Goal: Task Accomplishment & Management: Manage account settings

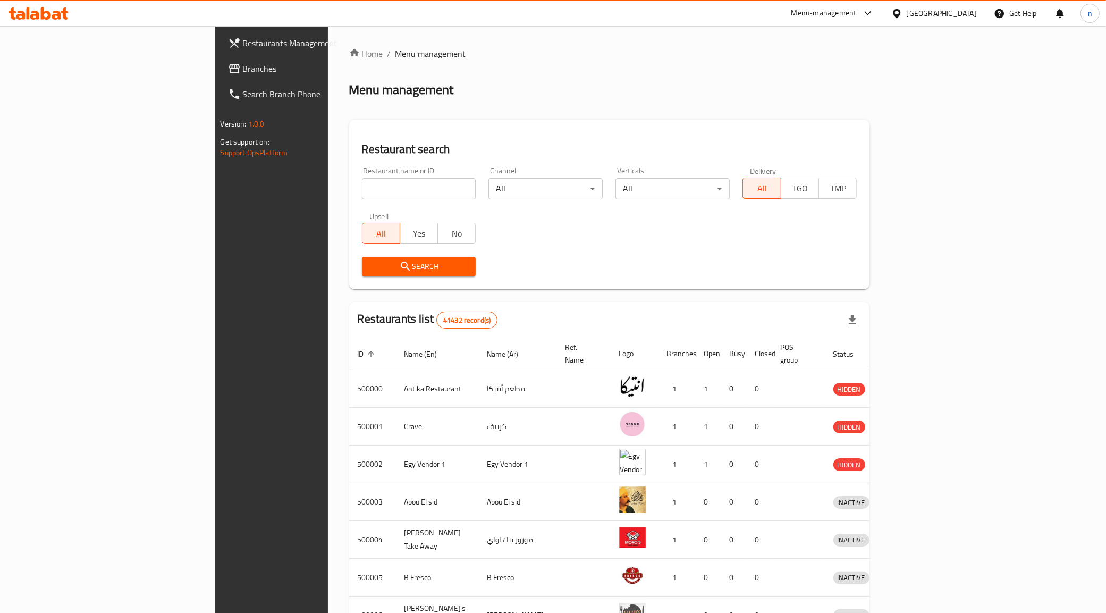
click at [972, 20] on div "[GEOGRAPHIC_DATA]" at bounding box center [934, 14] width 103 height 26
click at [960, 13] on div "[GEOGRAPHIC_DATA]" at bounding box center [942, 13] width 70 height 12
click at [834, 159] on div "Jordan" at bounding box center [836, 155] width 21 height 12
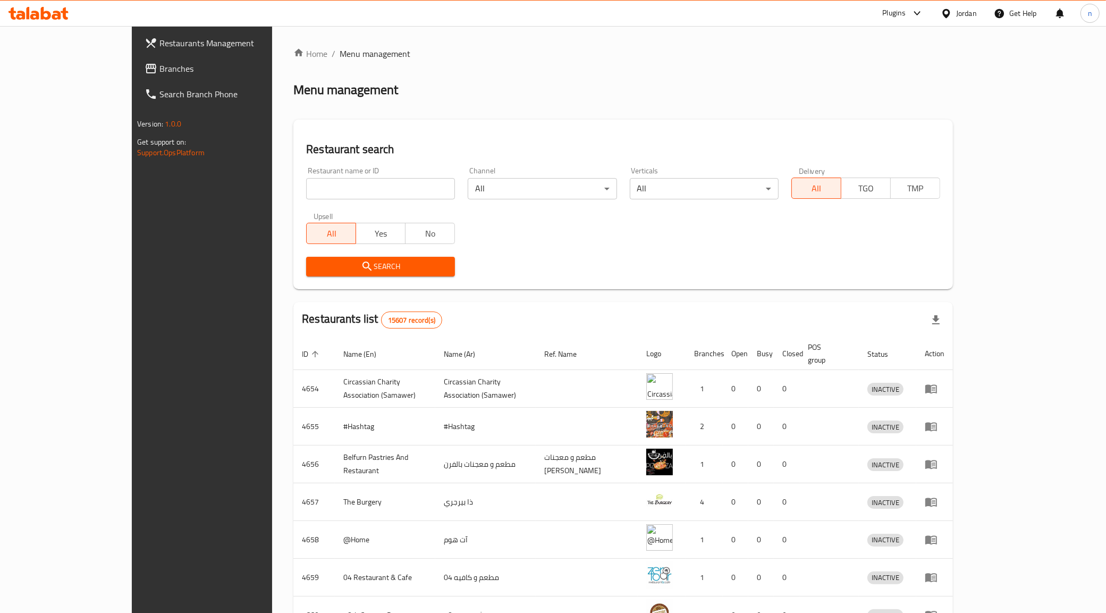
click at [306, 190] on input "search" at bounding box center [380, 188] width 149 height 21
paste input "780161"
type input "780161"
click at [159, 73] on span "Branches" at bounding box center [233, 68] width 149 height 13
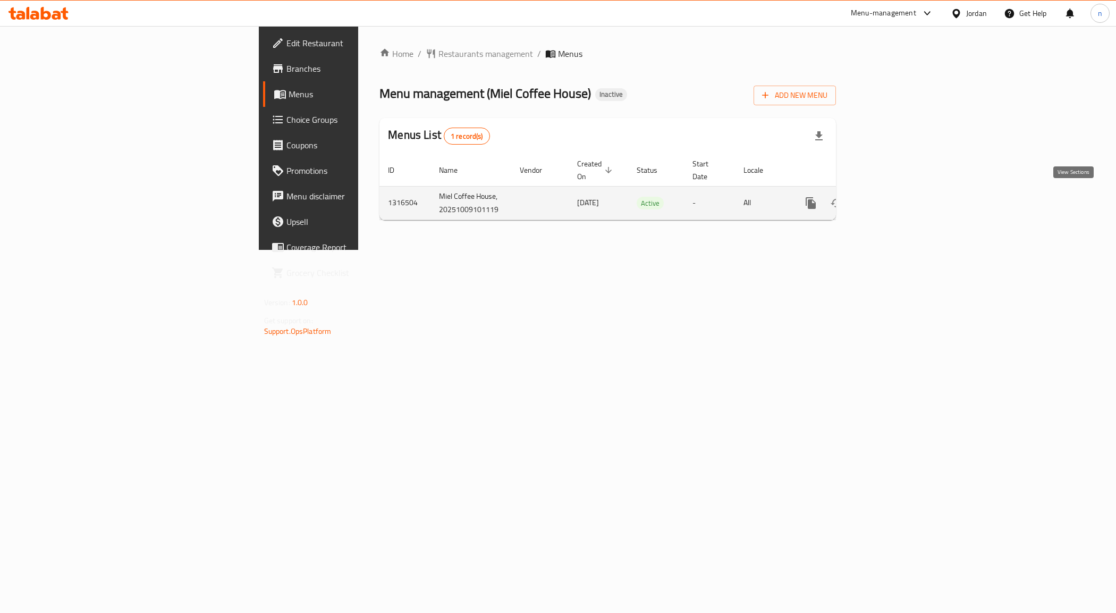
click at [900, 207] on link "enhanced table" at bounding box center [888, 203] width 26 height 26
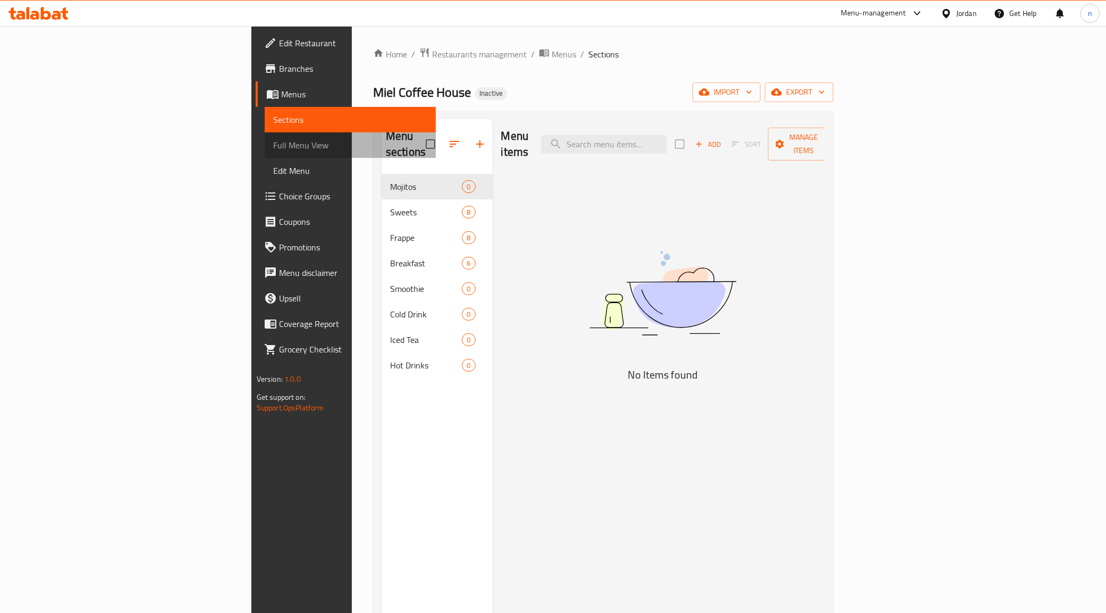
click at [273, 149] on span "Full Menu View" at bounding box center [350, 145] width 155 height 13
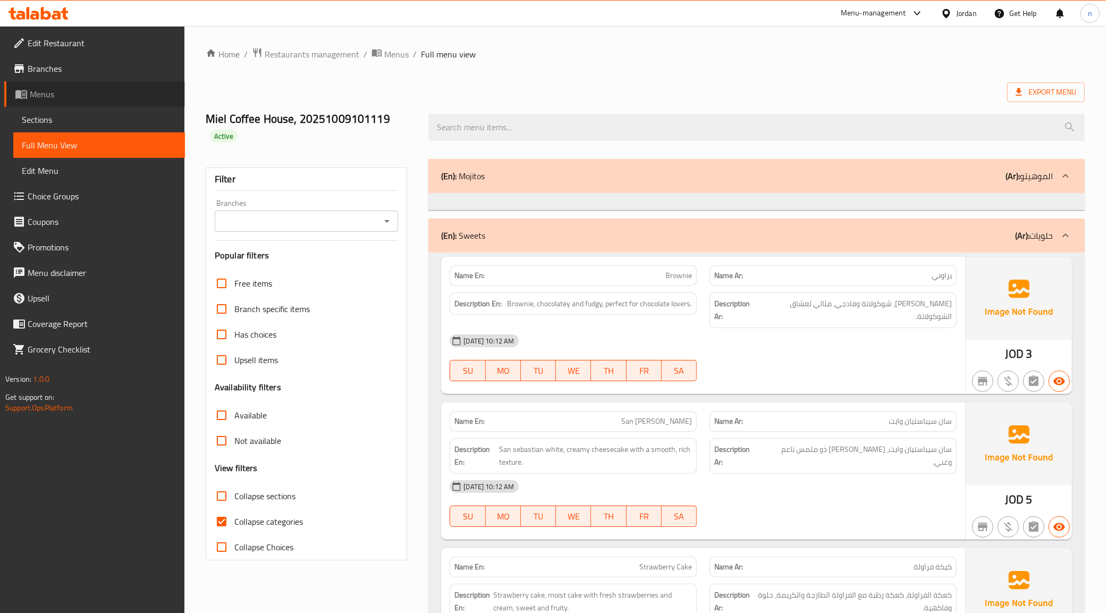
click at [35, 96] on span "Menus" at bounding box center [103, 94] width 147 height 13
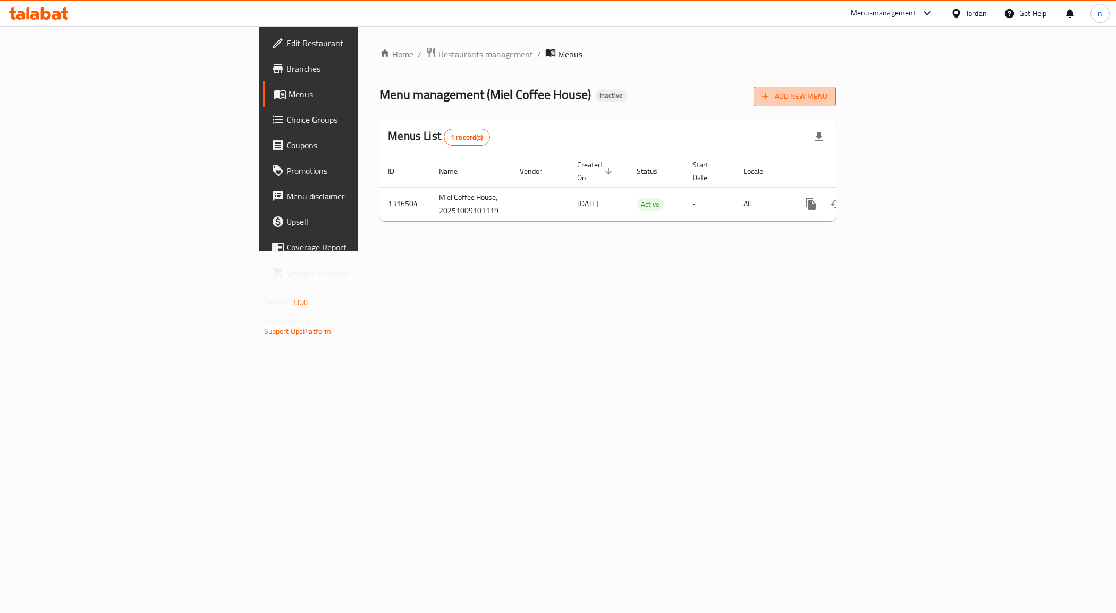
click at [836, 91] on button "Add New Menu" at bounding box center [795, 97] width 82 height 20
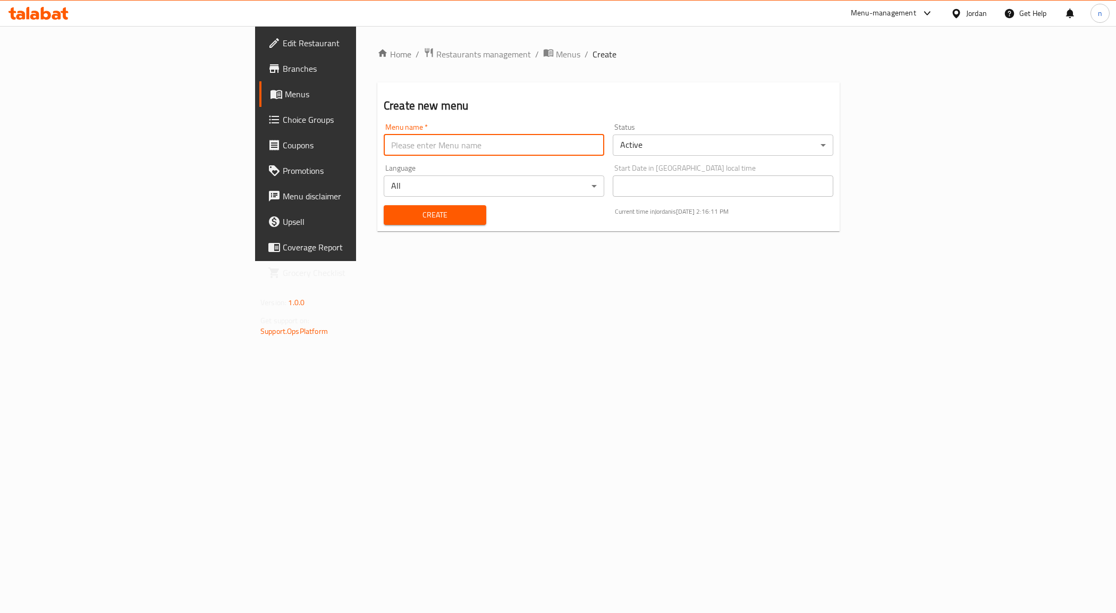
click at [505, 142] on input "text" at bounding box center [494, 144] width 221 height 21
type input "9/10/2025"
click at [392, 218] on span "Create" at bounding box center [435, 214] width 86 height 13
click at [285, 95] on span "Menus" at bounding box center [359, 94] width 148 height 13
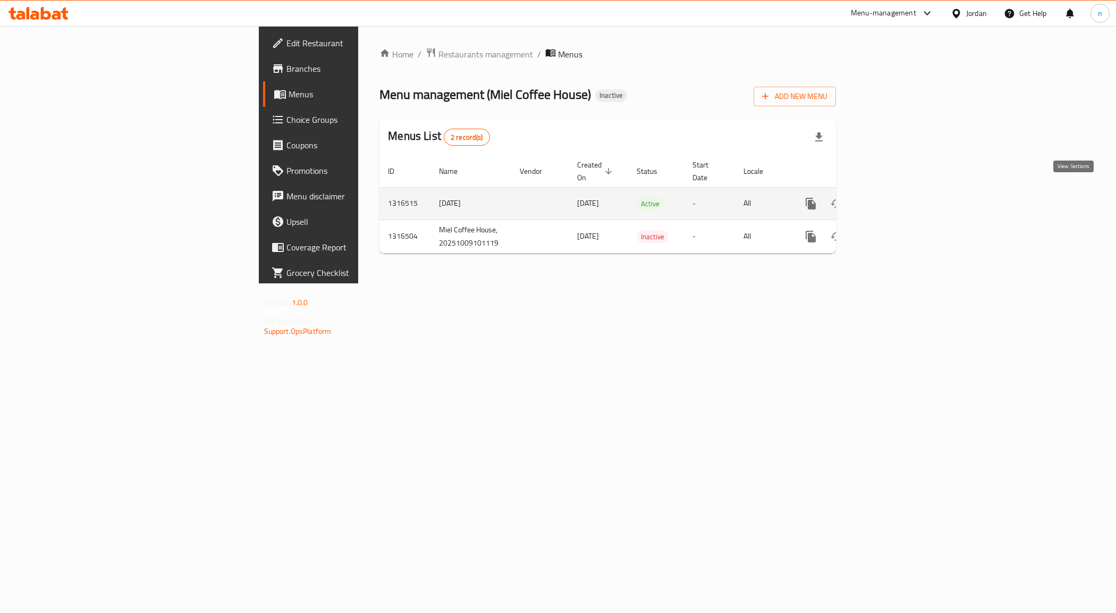
click at [894, 197] on icon "enhanced table" at bounding box center [887, 203] width 13 height 13
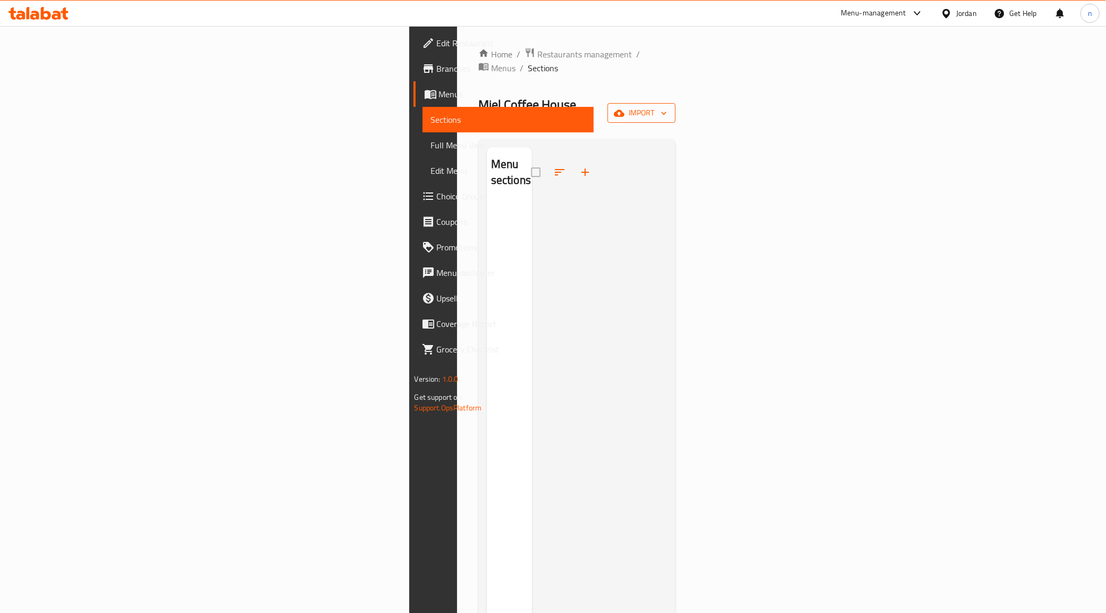
click at [667, 106] on span "import" at bounding box center [641, 112] width 51 height 13
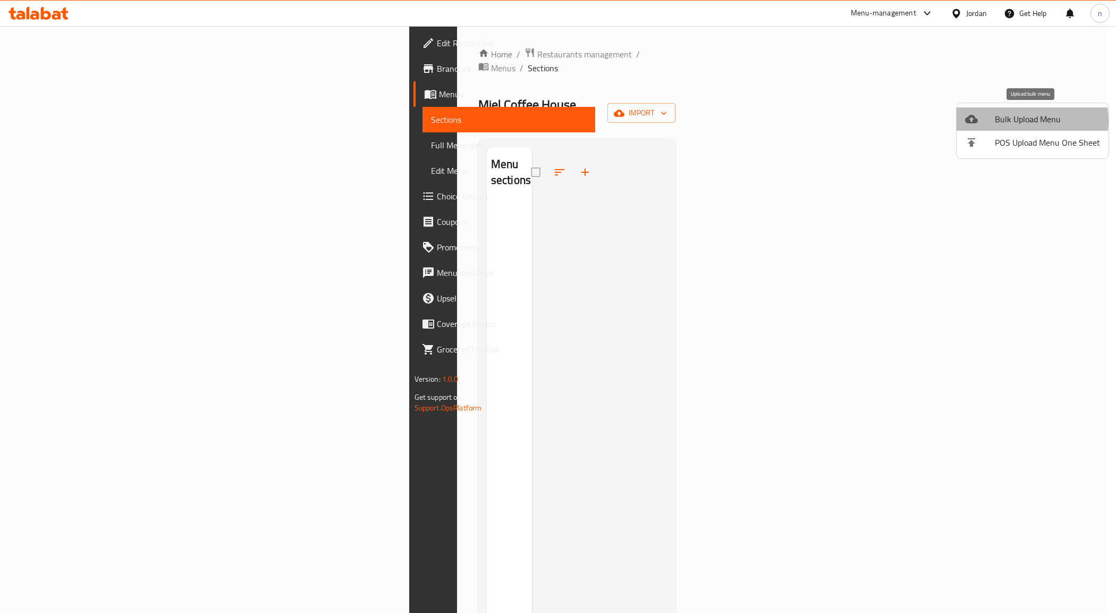
click at [1022, 121] on span "Bulk Upload Menu" at bounding box center [1047, 119] width 105 height 13
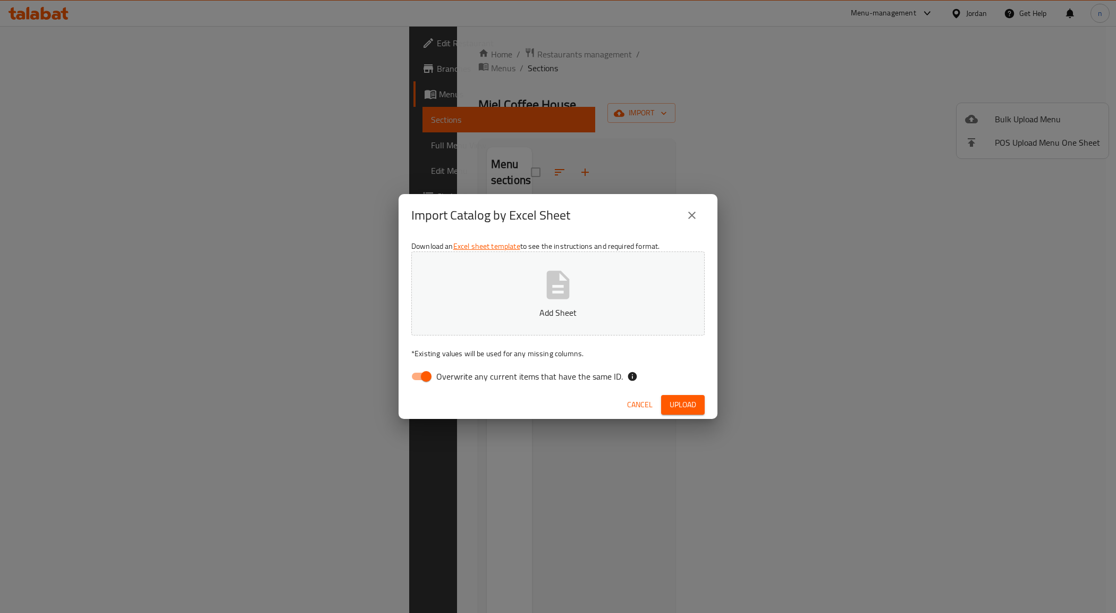
click at [418, 386] on input "Overwrite any current items that have the same ID." at bounding box center [426, 376] width 61 height 20
checkbox input "false"
click at [683, 405] on span "Upload" at bounding box center [683, 404] width 27 height 13
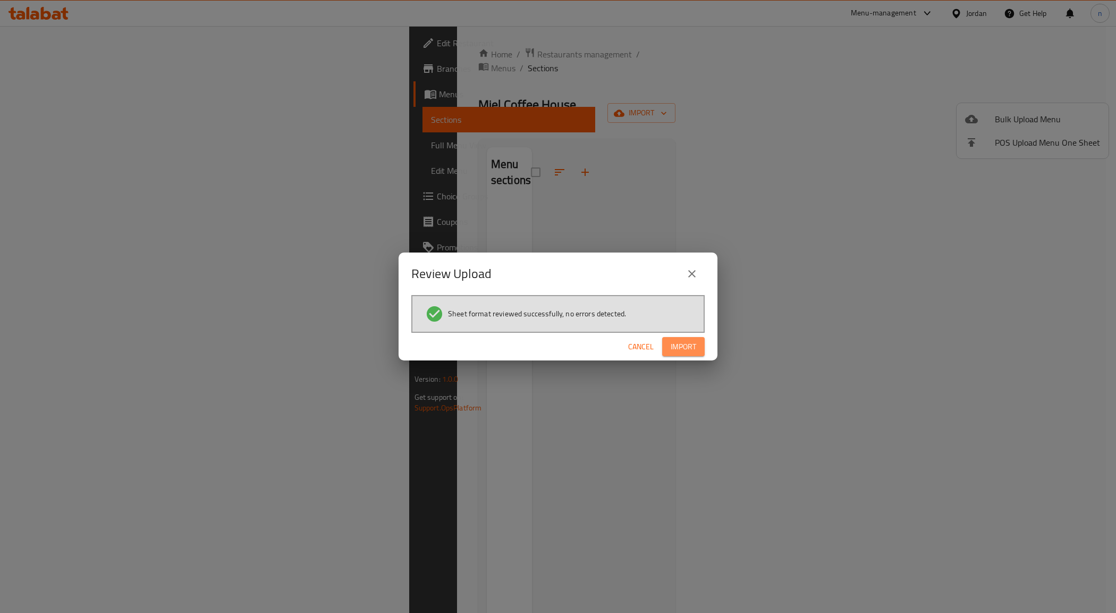
click at [676, 346] on span "Import" at bounding box center [684, 346] width 26 height 13
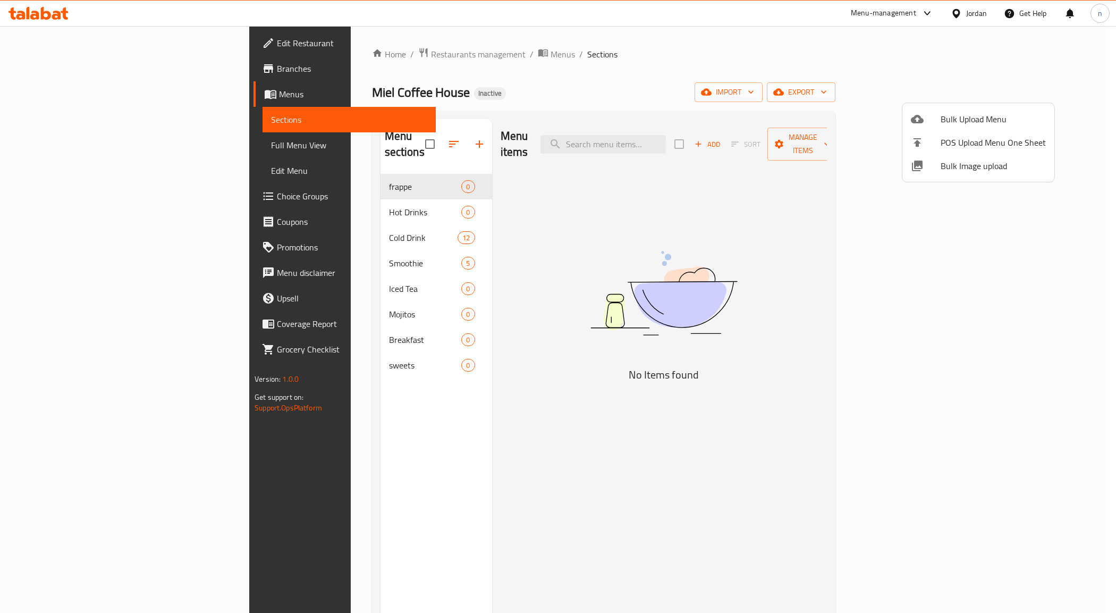
click at [83, 149] on div at bounding box center [558, 306] width 1116 height 613
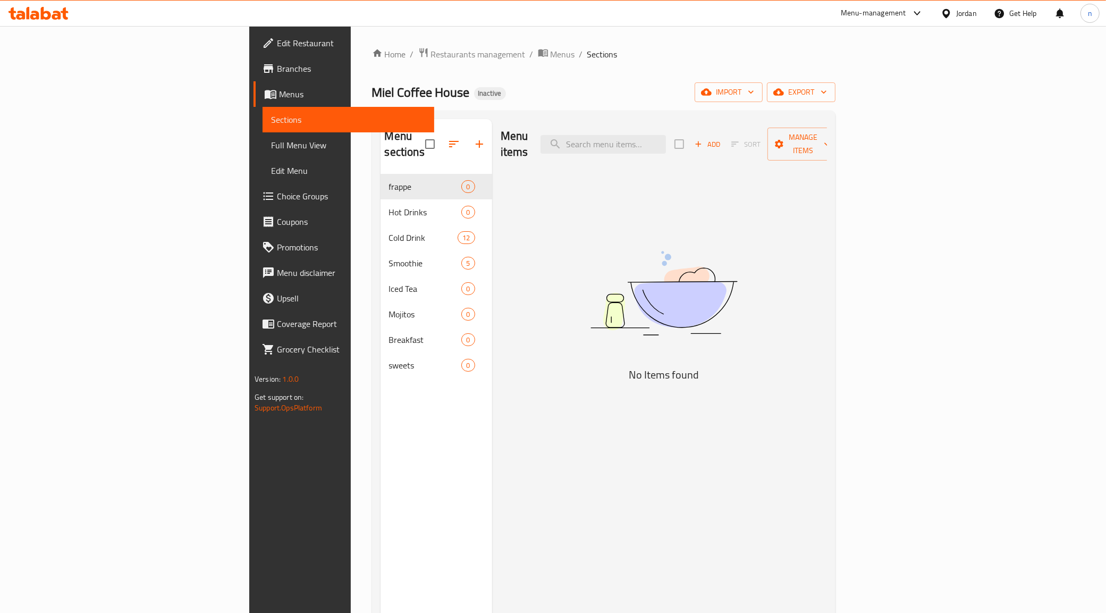
click at [271, 145] on span "Full Menu View" at bounding box center [348, 145] width 155 height 13
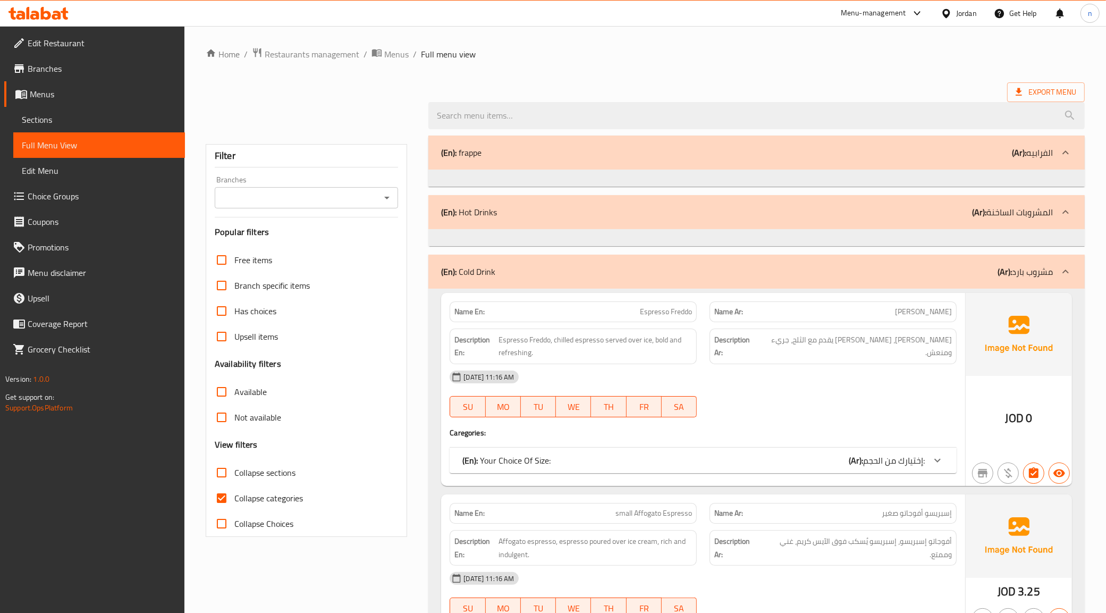
click at [224, 496] on input "Collapse categories" at bounding box center [222, 498] width 26 height 26
checkbox input "false"
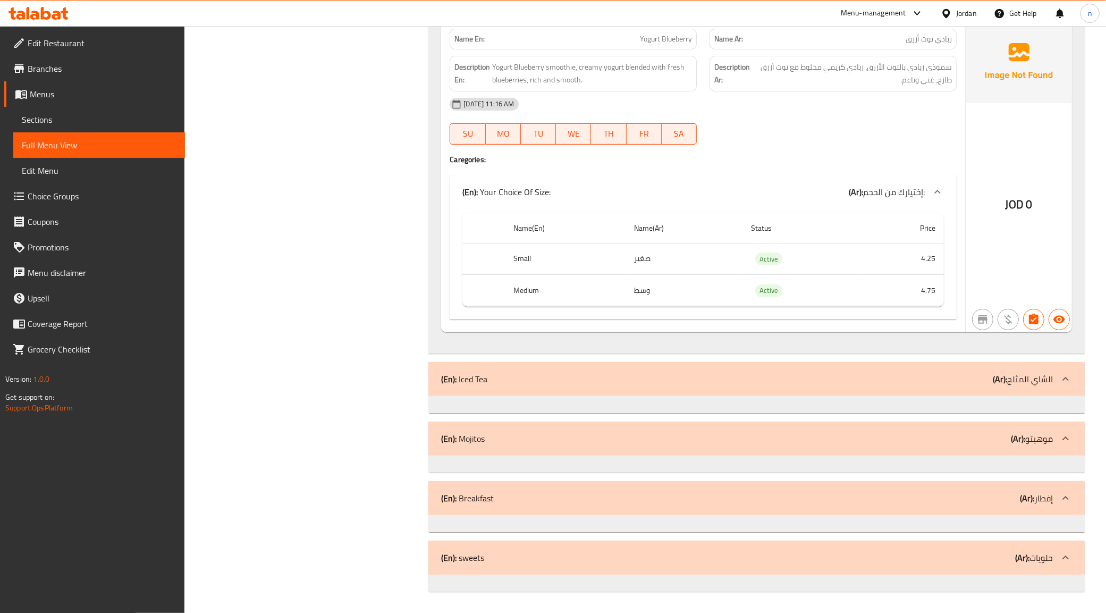
scroll to position [4792, 0]
click at [675, 384] on div "(En): Iced Tea (Ar): الشاي المثلج" at bounding box center [747, 379] width 612 height 13
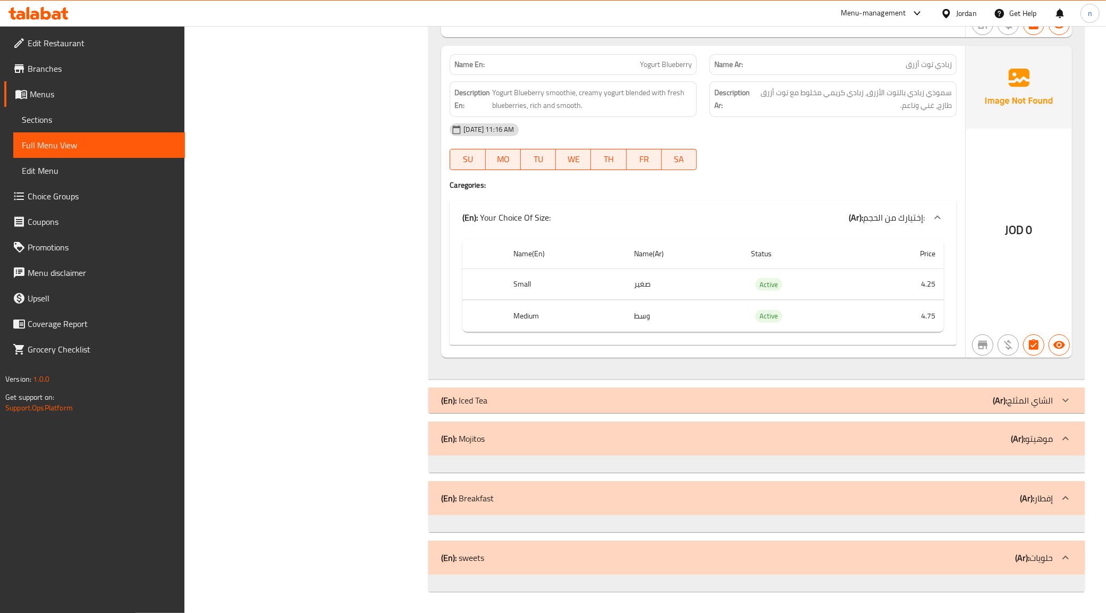
scroll to position [4766, 0]
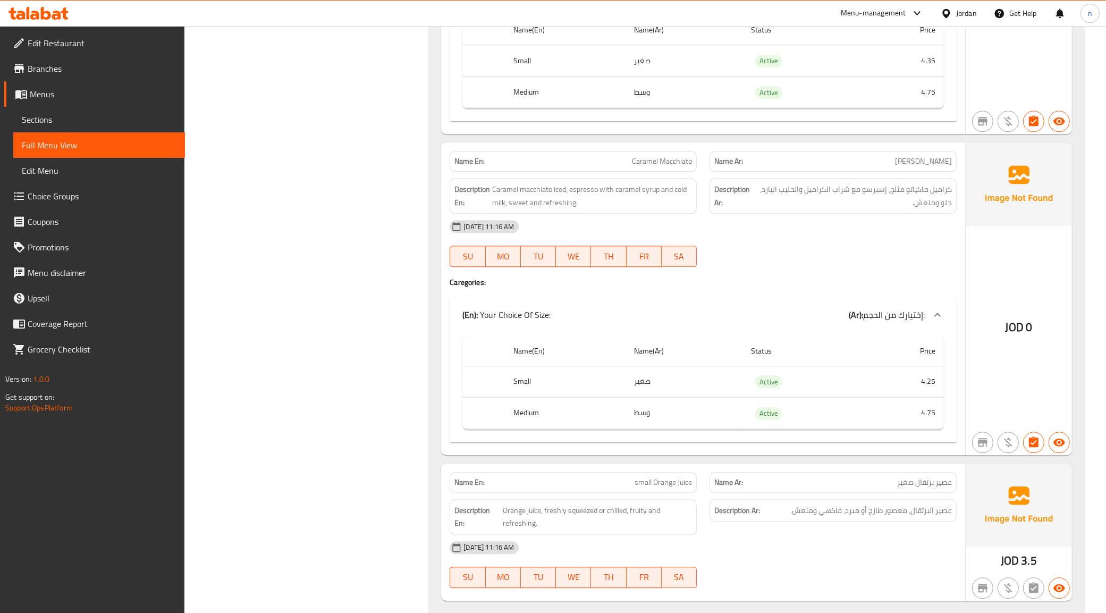
scroll to position [2640, 0]
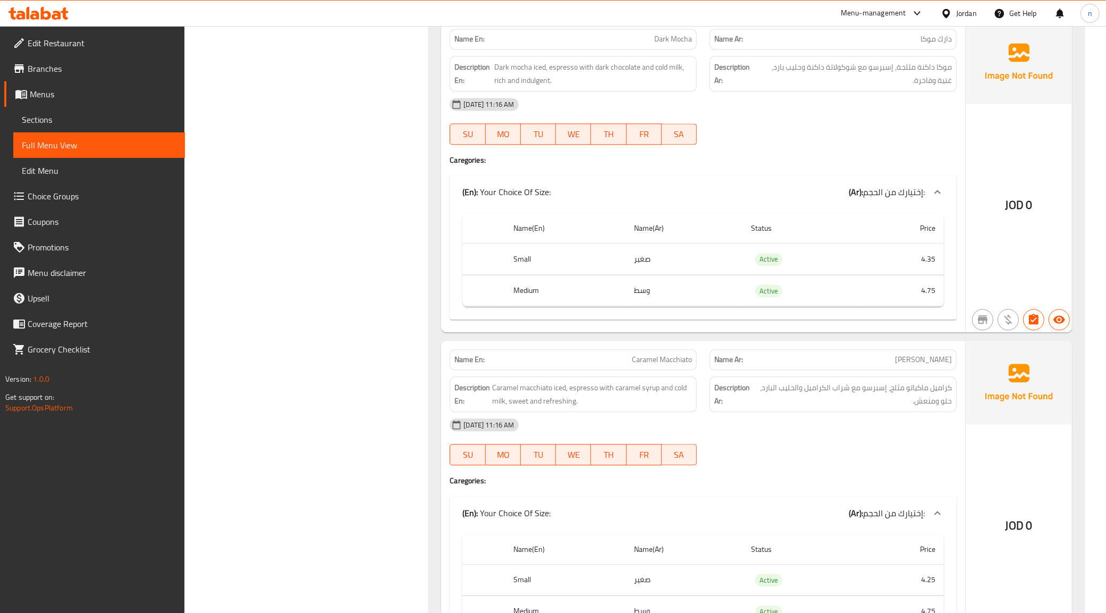
click at [80, 81] on link "Menus" at bounding box center [94, 94] width 181 height 26
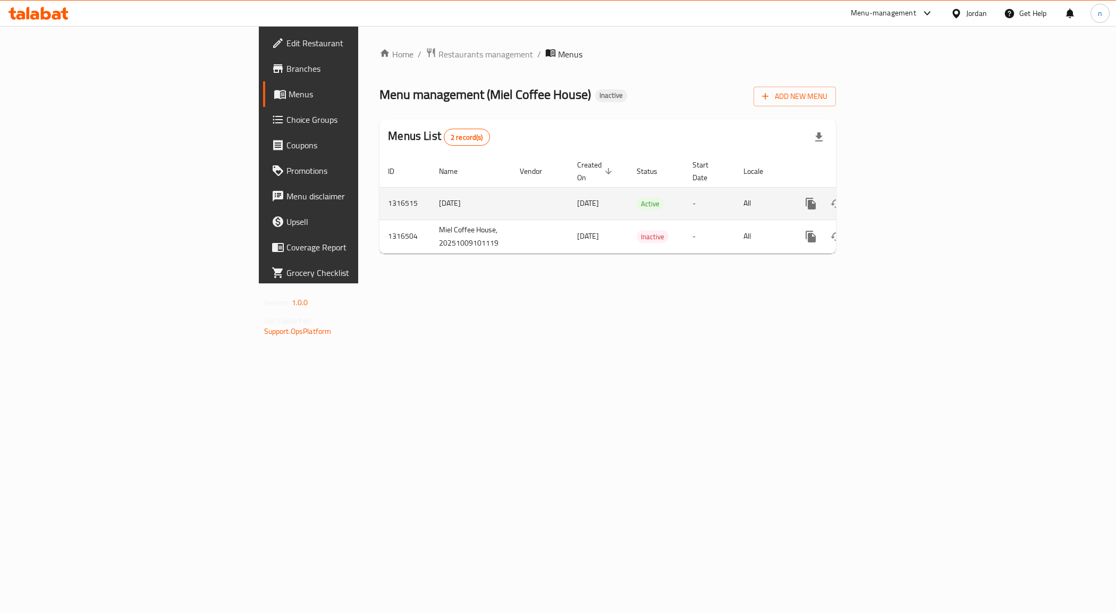
click at [430, 194] on td "9/10/2025" at bounding box center [470, 203] width 81 height 32
copy td "9/10/2025"
click at [868, 197] on icon "enhanced table" at bounding box center [862, 203] width 13 height 13
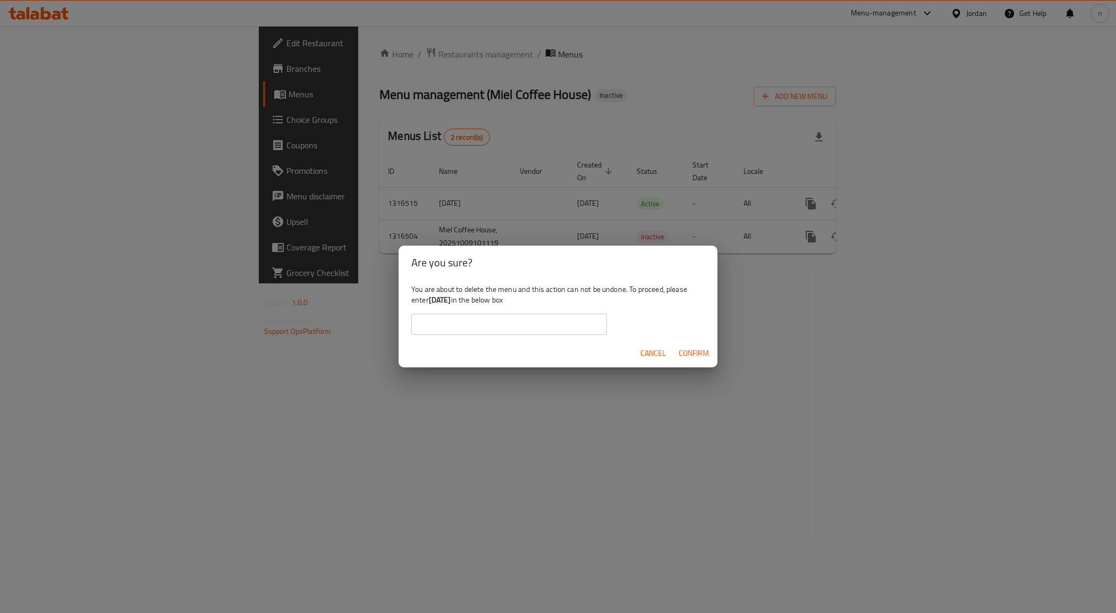
click at [420, 332] on input "text" at bounding box center [509, 324] width 196 height 21
paste input "9/10/2025"
type input "9/10/2025"
click at [675, 351] on button "Confirm" at bounding box center [693, 353] width 39 height 20
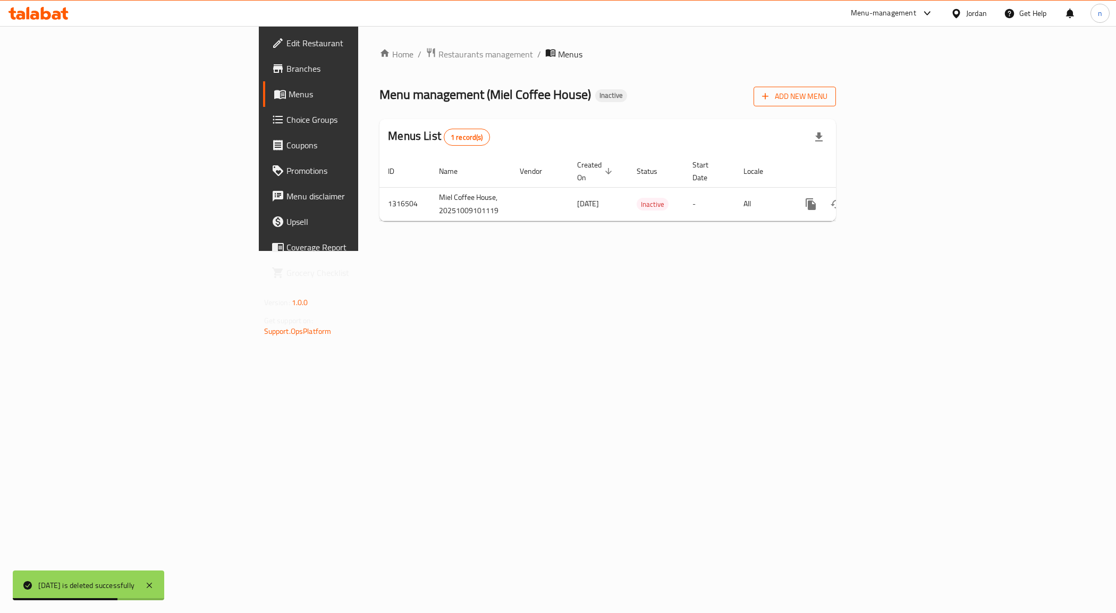
click at [836, 106] on button "Add New Menu" at bounding box center [795, 97] width 82 height 20
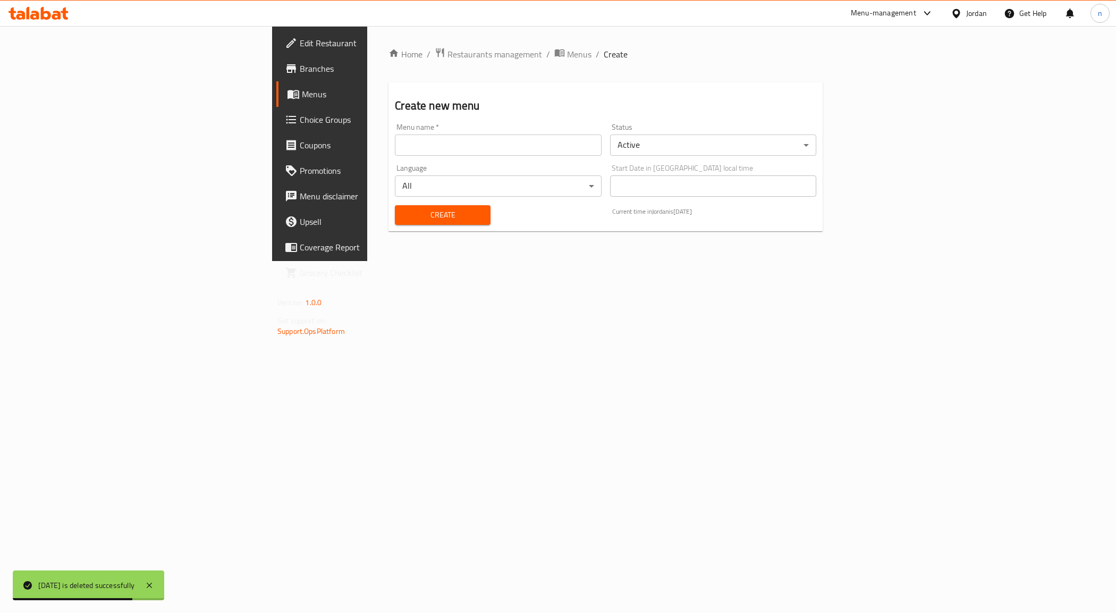
click at [395, 149] on input "text" at bounding box center [498, 144] width 206 height 21
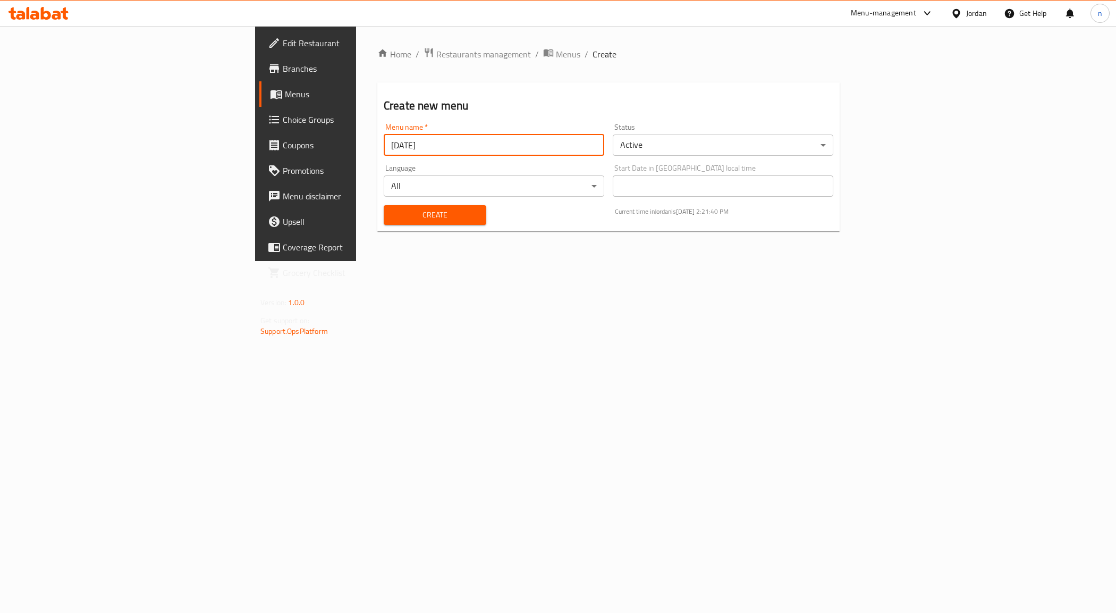
type input "9/10/2025"
click at [384, 222] on button "Create" at bounding box center [435, 215] width 103 height 20
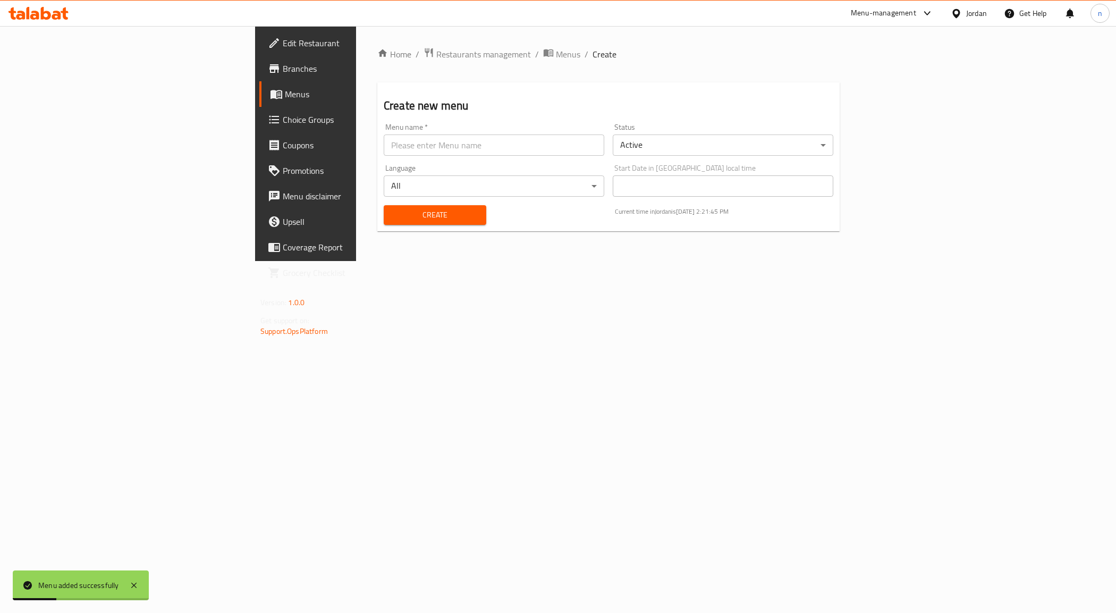
click at [285, 100] on span "Menus" at bounding box center [359, 94] width 148 height 13
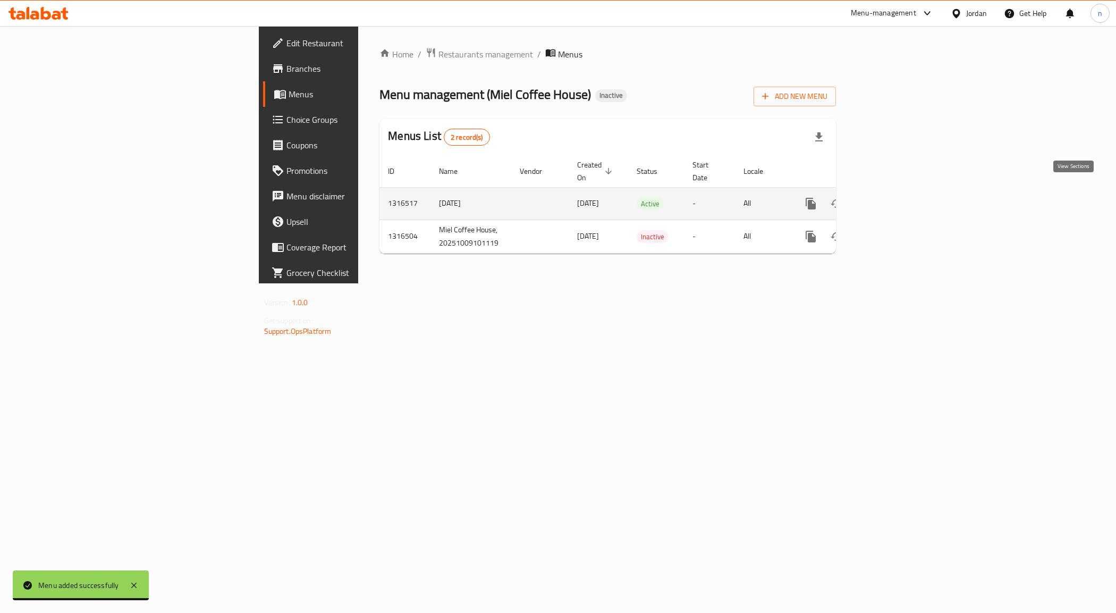
click at [894, 197] on icon "enhanced table" at bounding box center [887, 203] width 13 height 13
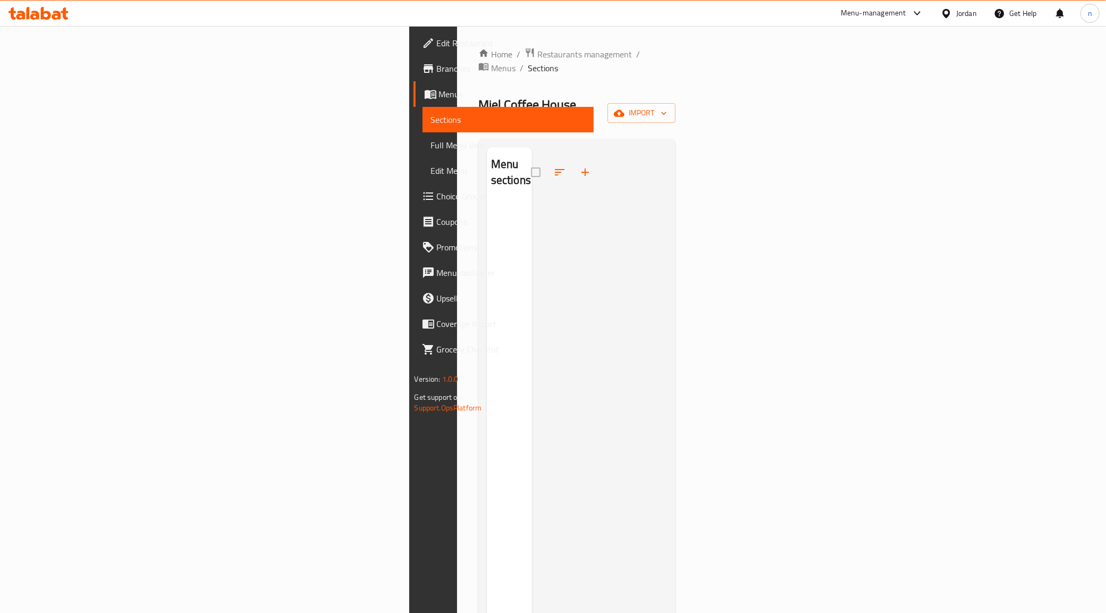
click at [431, 143] on span "Full Menu View" at bounding box center [508, 145] width 155 height 13
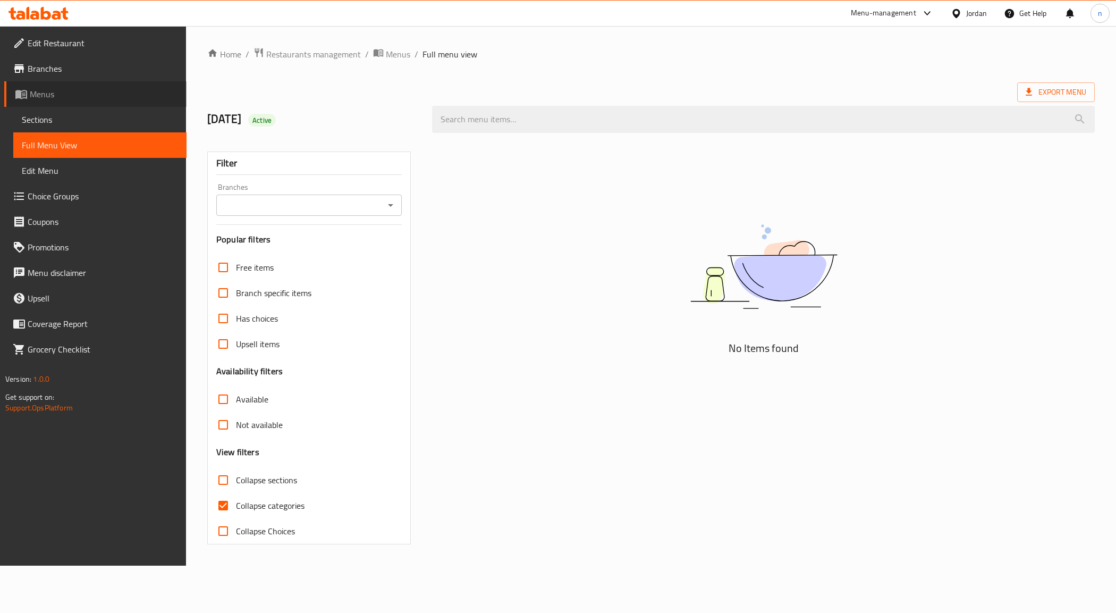
click at [67, 88] on span "Menus" at bounding box center [104, 94] width 148 height 13
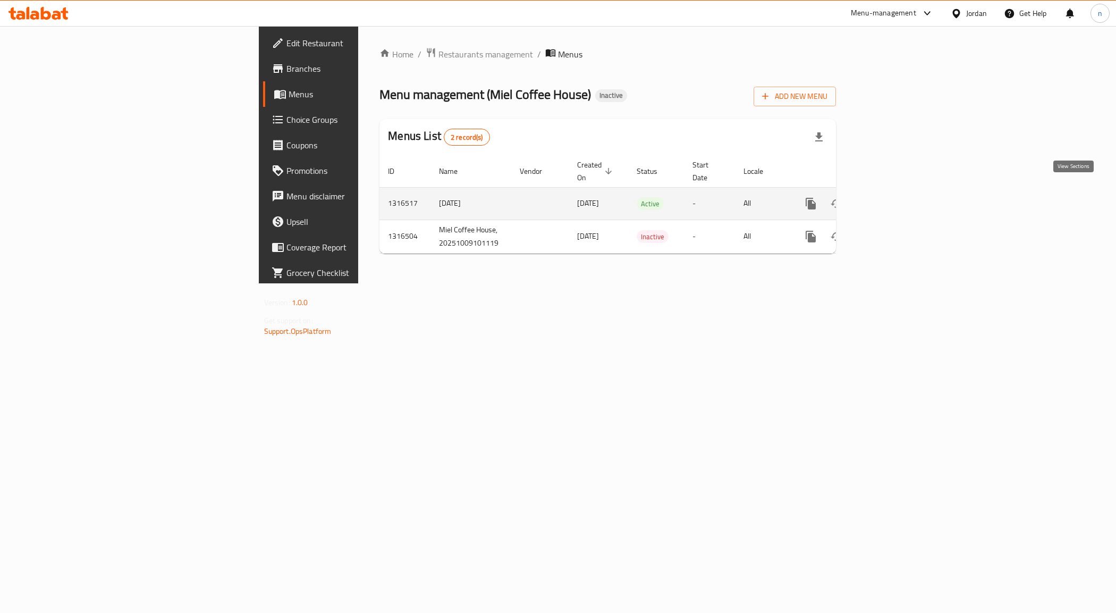
click at [894, 197] on icon "enhanced table" at bounding box center [887, 203] width 13 height 13
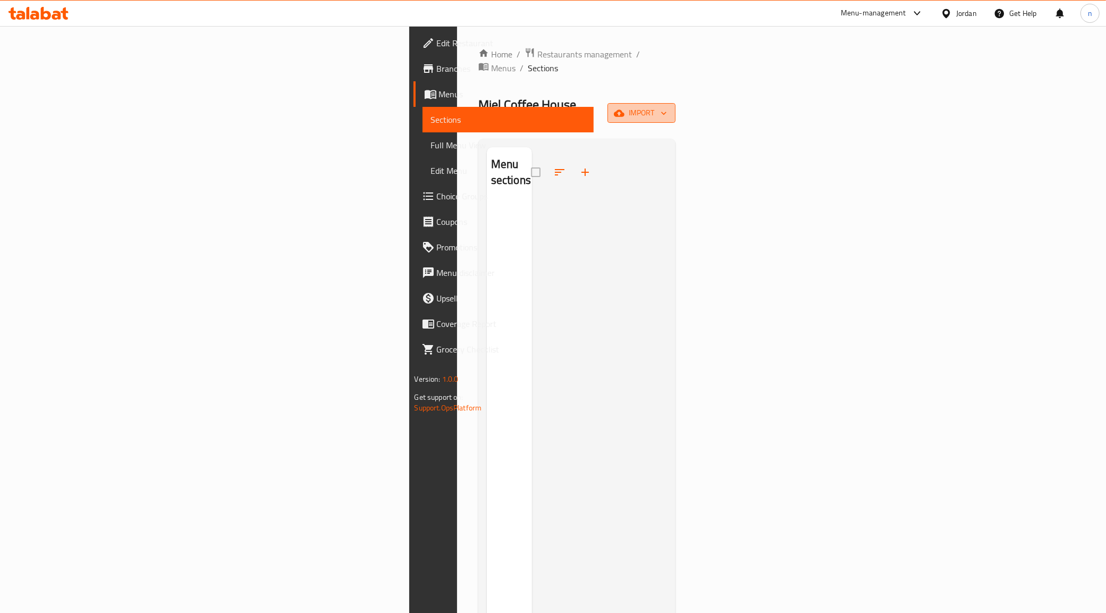
click at [675, 103] on button "import" at bounding box center [641, 113] width 68 height 20
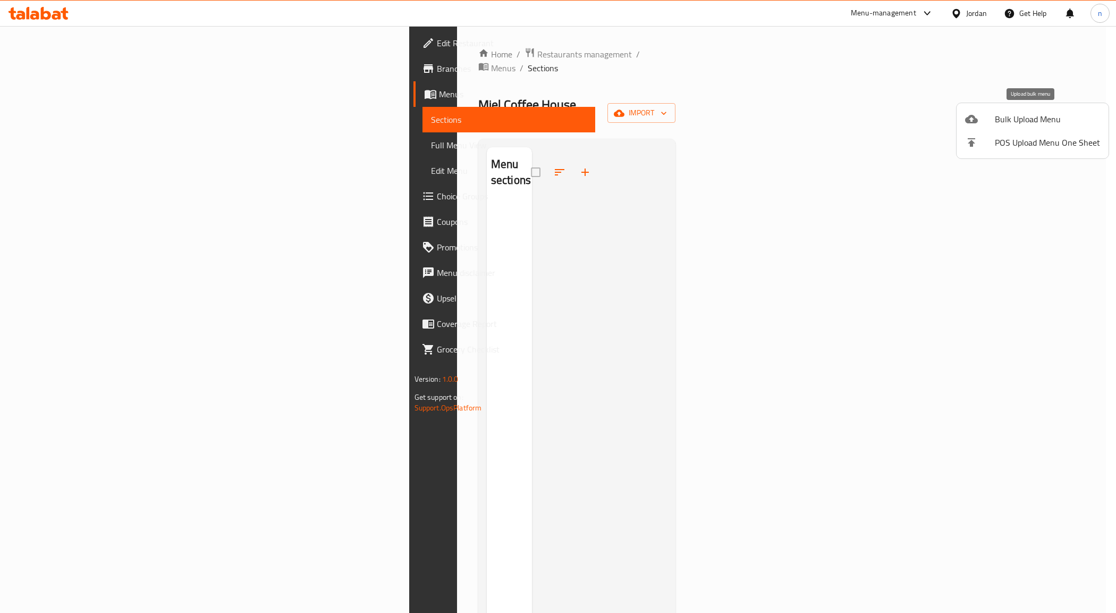
click at [1029, 114] on span "Bulk Upload Menu" at bounding box center [1047, 119] width 105 height 13
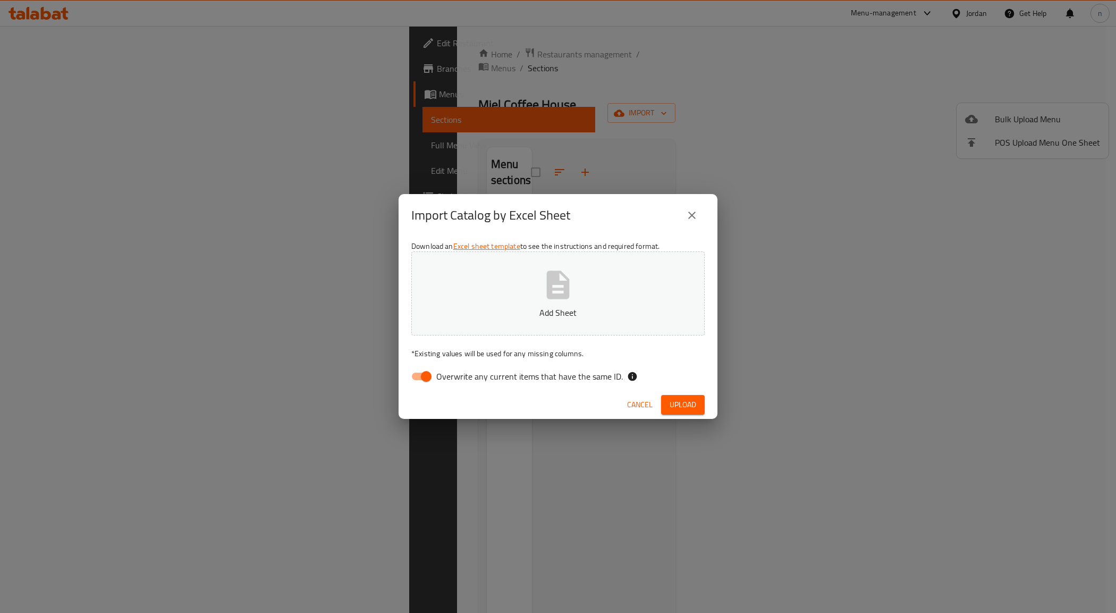
click at [409, 369] on input "Overwrite any current items that have the same ID." at bounding box center [426, 376] width 61 height 20
checkbox input "false"
click at [670, 399] on span "Upload" at bounding box center [683, 404] width 27 height 13
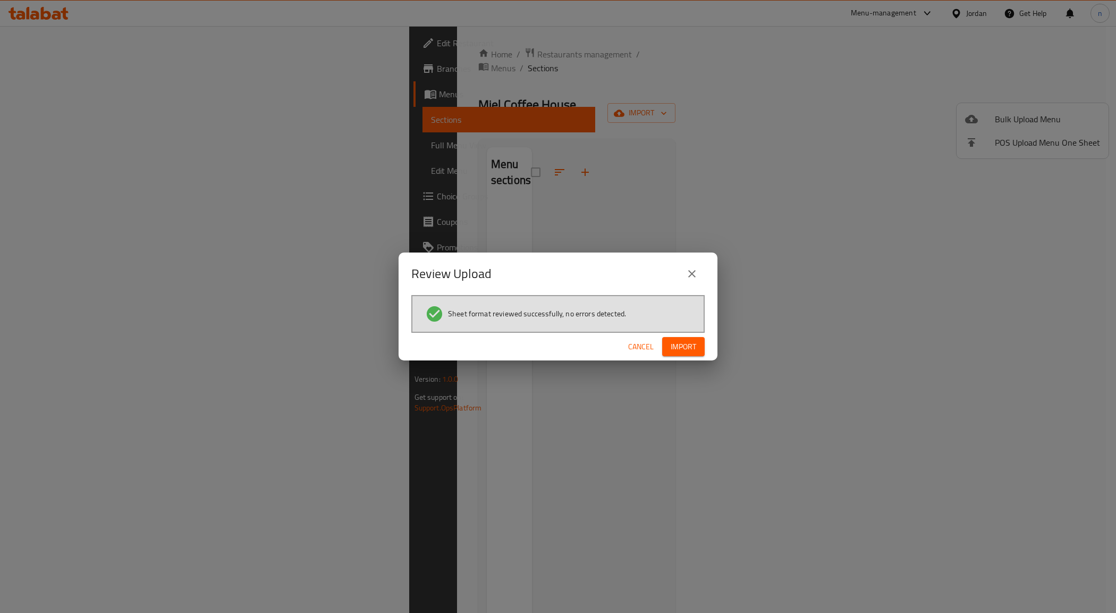
click at [683, 344] on span "Import" at bounding box center [684, 346] width 26 height 13
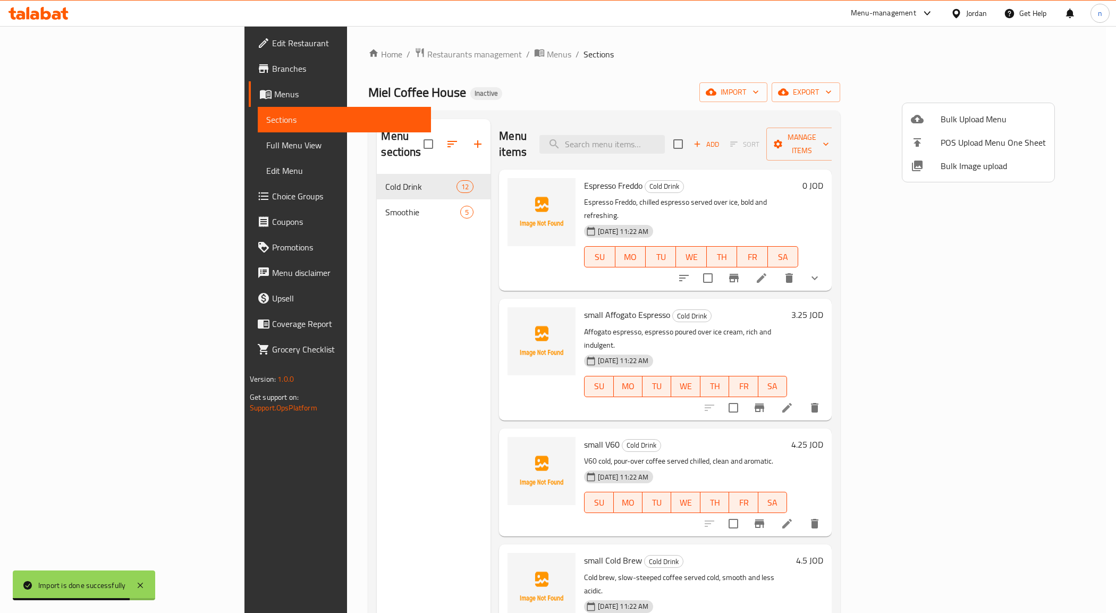
click at [865, 64] on div at bounding box center [558, 306] width 1116 height 613
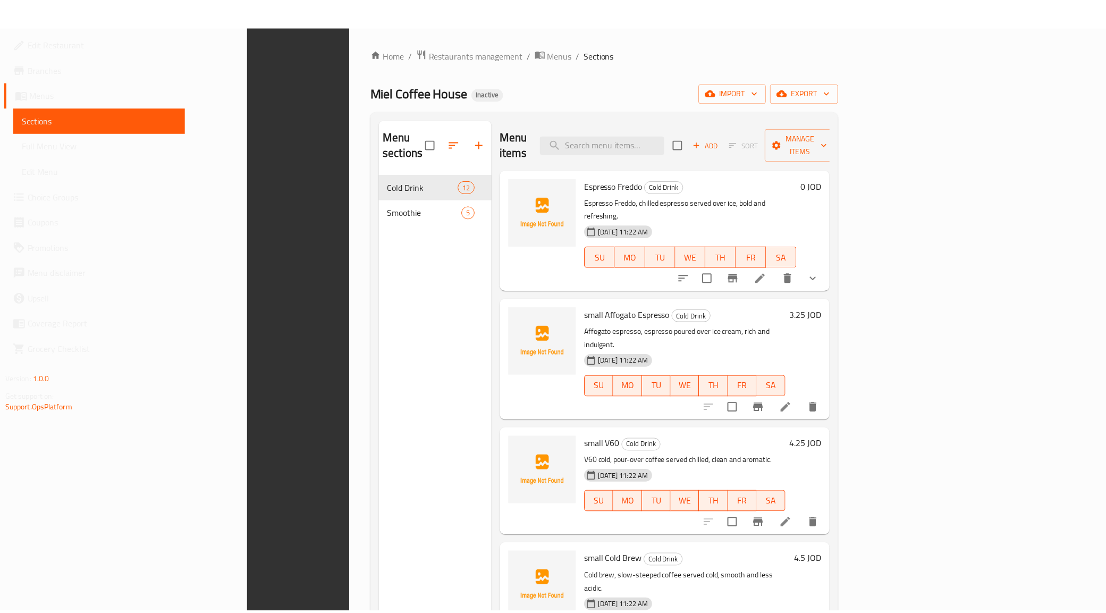
scroll to position [149, 0]
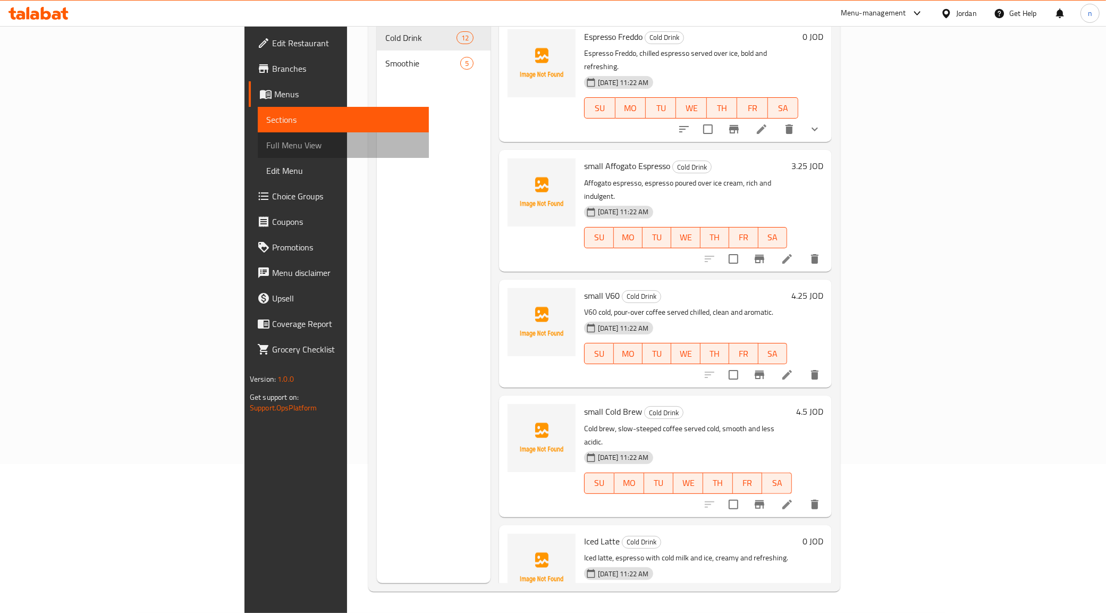
click at [258, 153] on link "Full Menu View" at bounding box center [344, 145] width 172 height 26
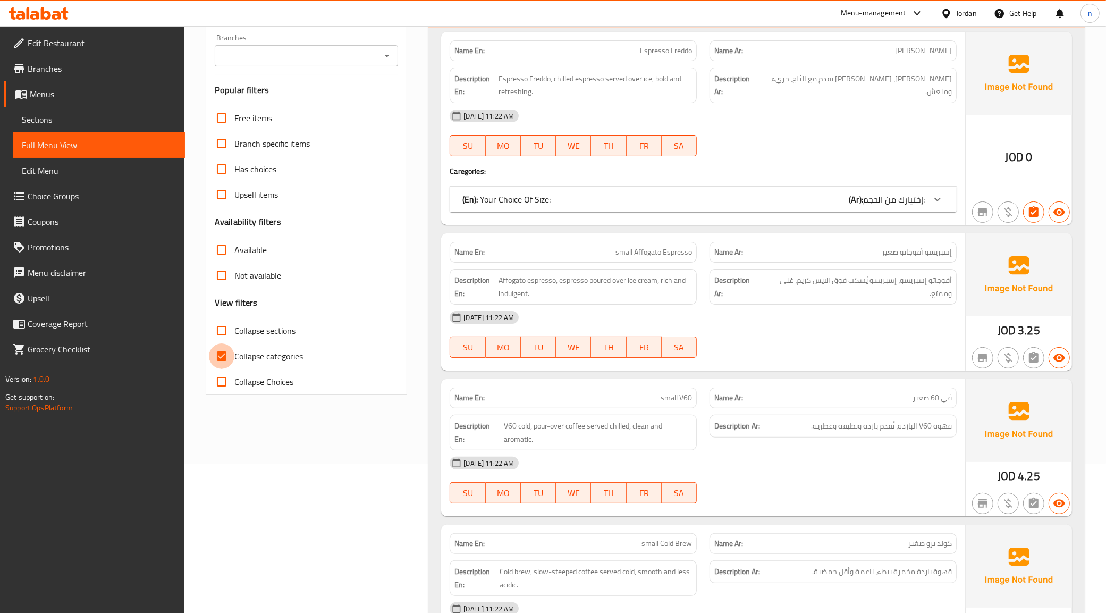
click at [215, 360] on input "Collapse categories" at bounding box center [222, 356] width 26 height 26
checkbox input "false"
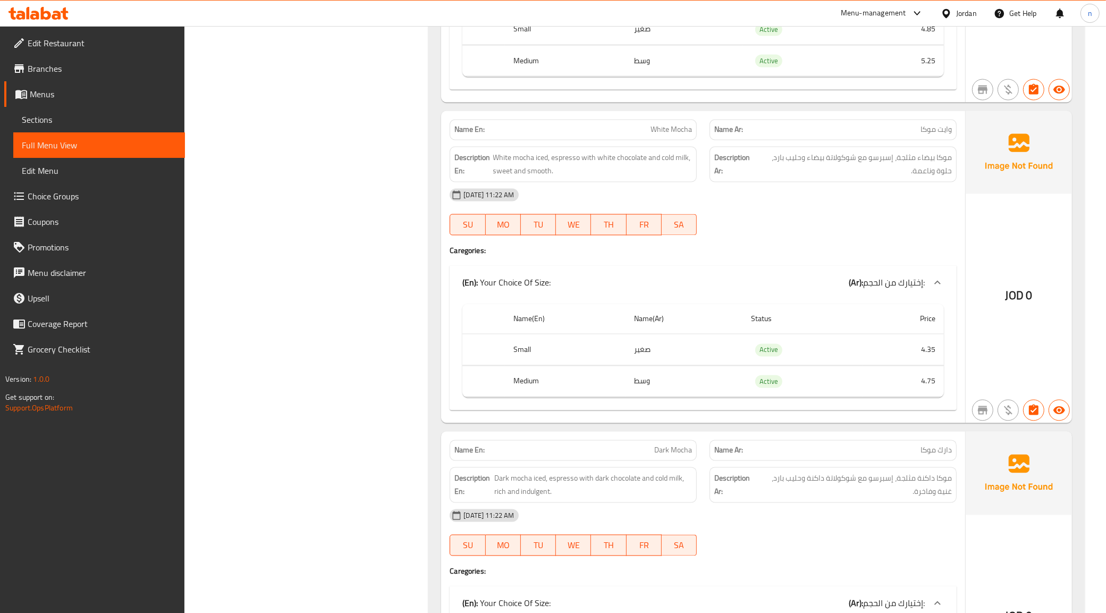
scroll to position [1645, 0]
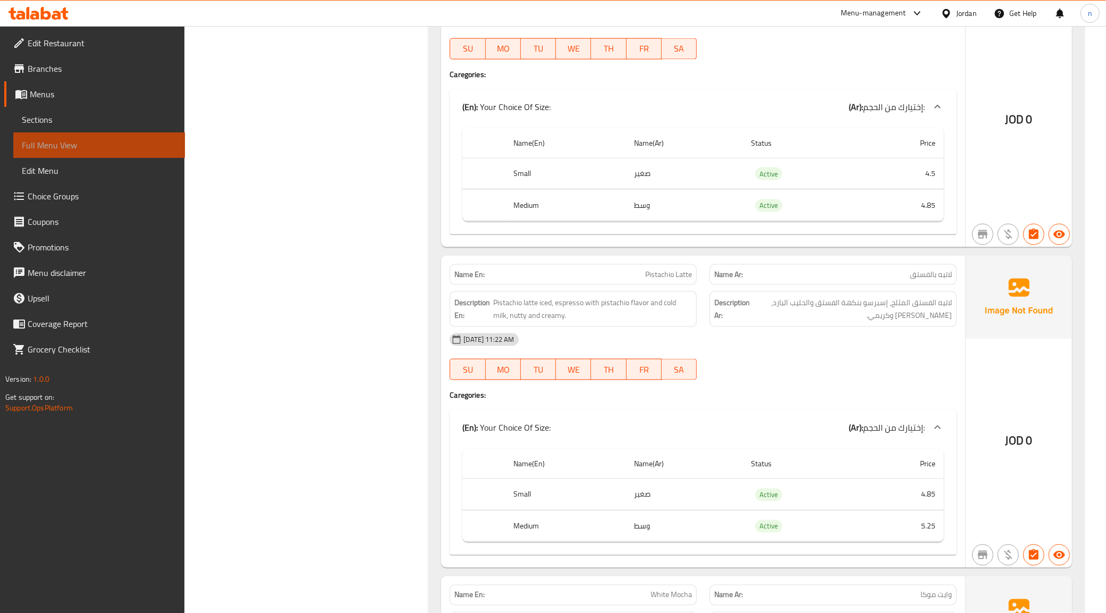
click at [137, 134] on link "Full Menu View" at bounding box center [99, 145] width 172 height 26
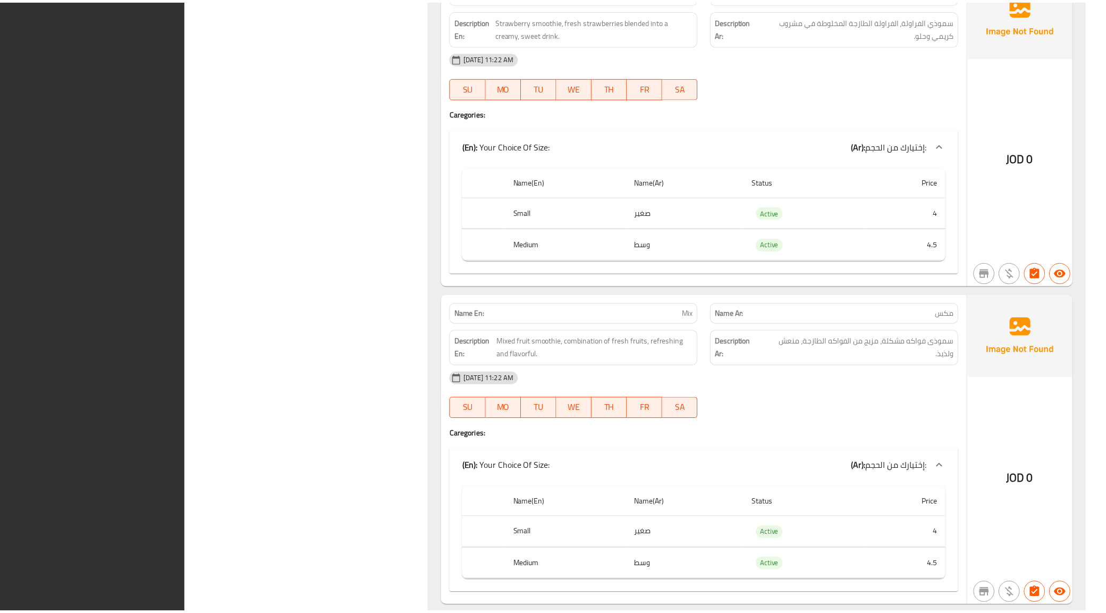
scroll to position [4409, 0]
